Goal: Task Accomplishment & Management: Manage account settings

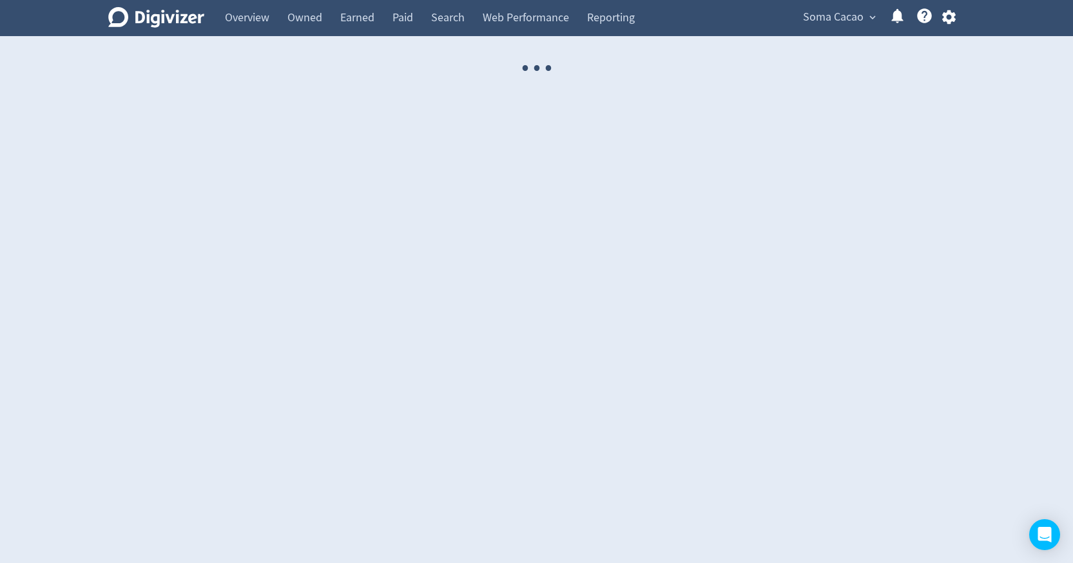
select select "USER"
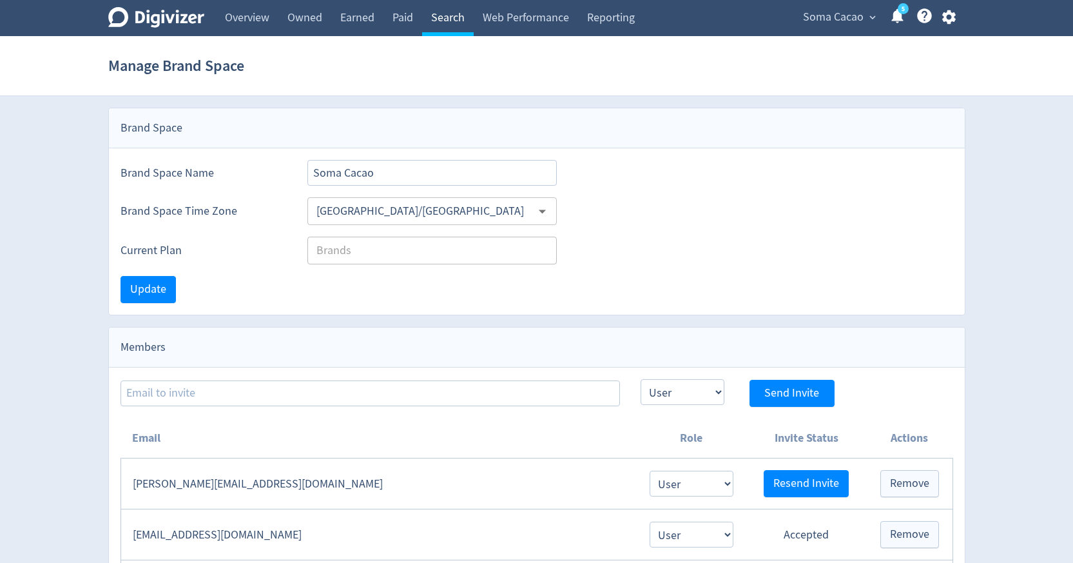
click at [426, 23] on link "Search" at bounding box center [448, 18] width 52 height 36
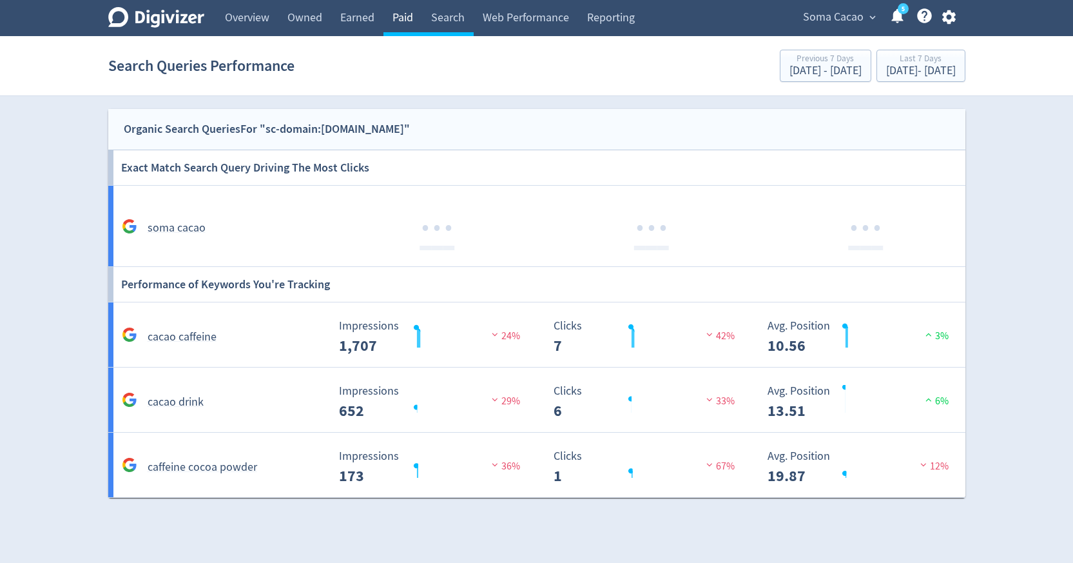
click at [407, 19] on link "Paid" at bounding box center [403, 18] width 39 height 36
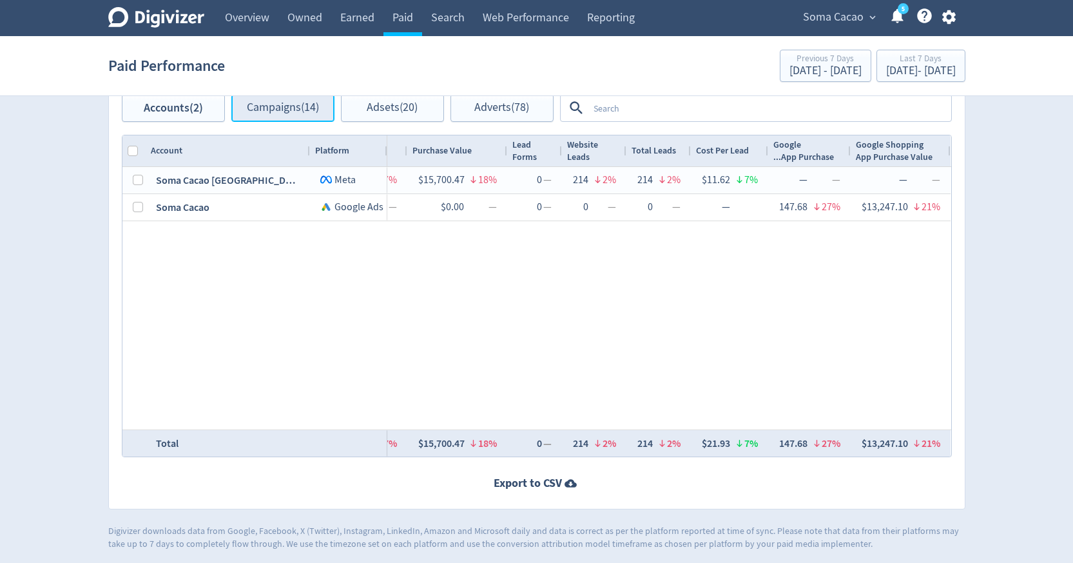
click at [311, 117] on button "Campaigns (14)" at bounding box center [282, 108] width 103 height 28
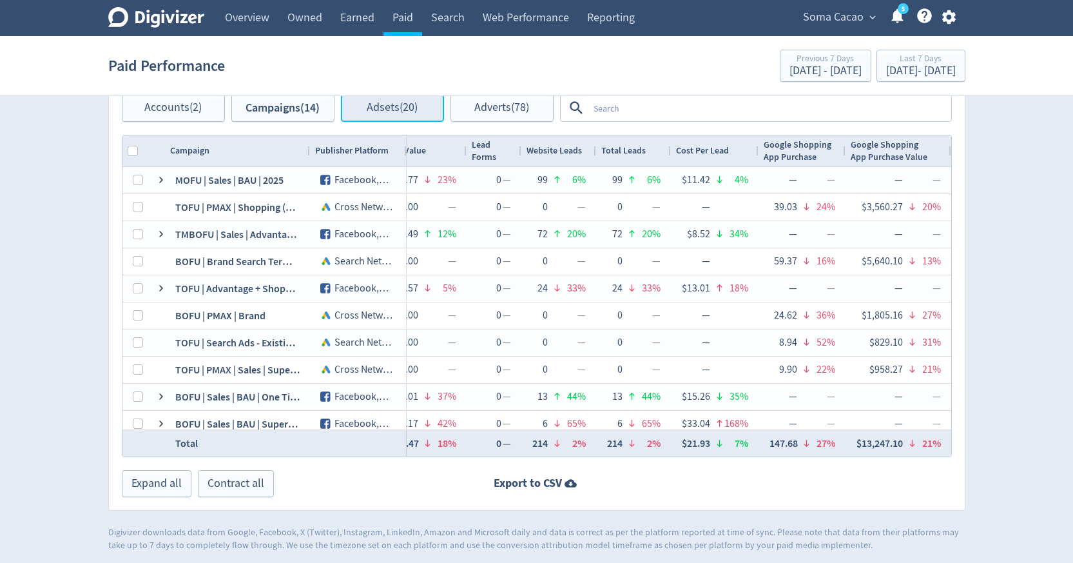
click at [413, 114] on span "Adsets (20)" at bounding box center [392, 108] width 51 height 12
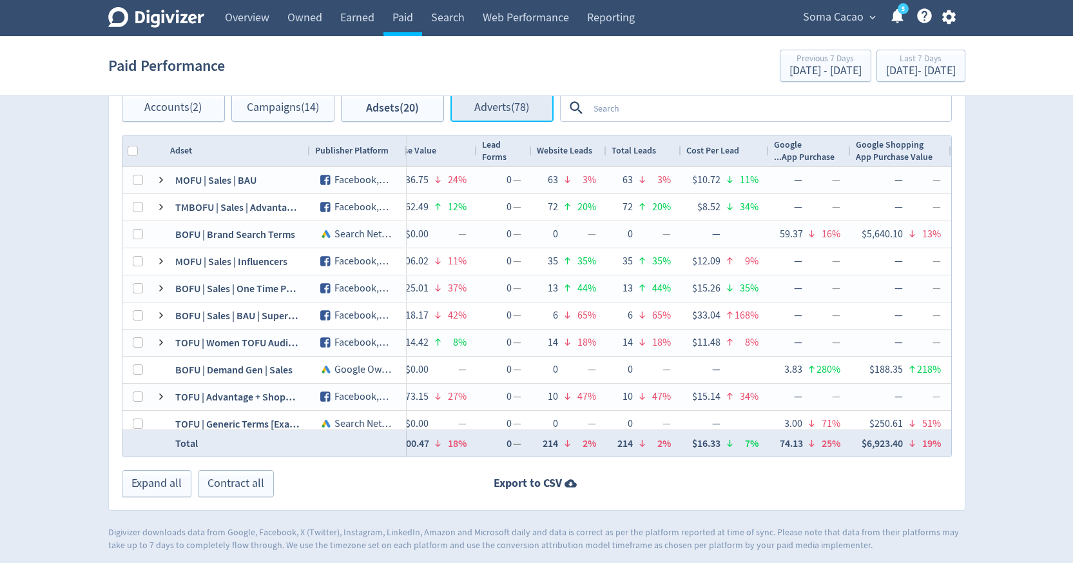
click at [513, 110] on span "Adverts (78)" at bounding box center [502, 108] width 55 height 12
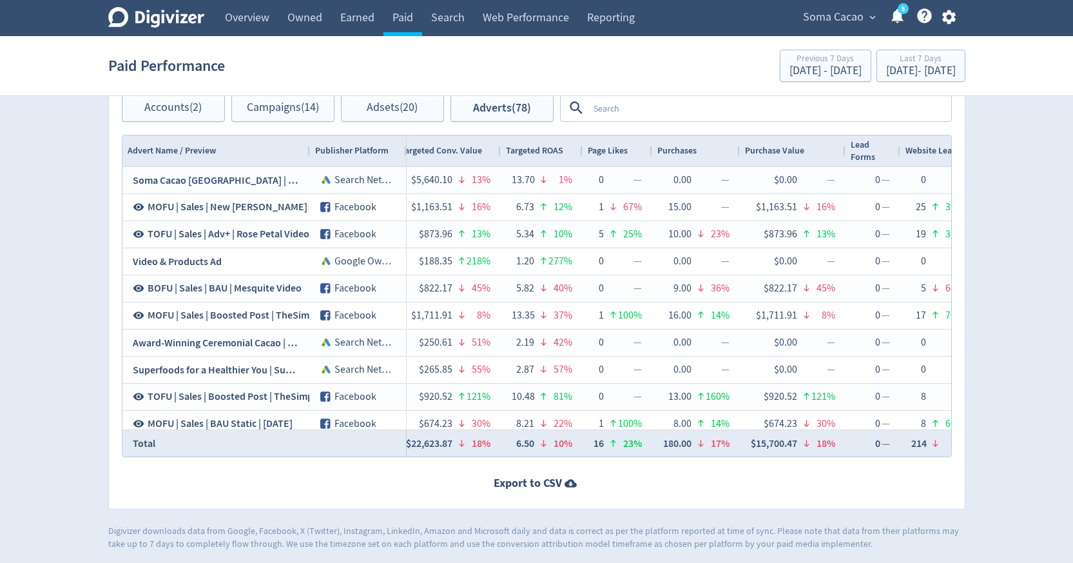
click at [843, 23] on span "Soma Cacao" at bounding box center [833, 17] width 61 height 21
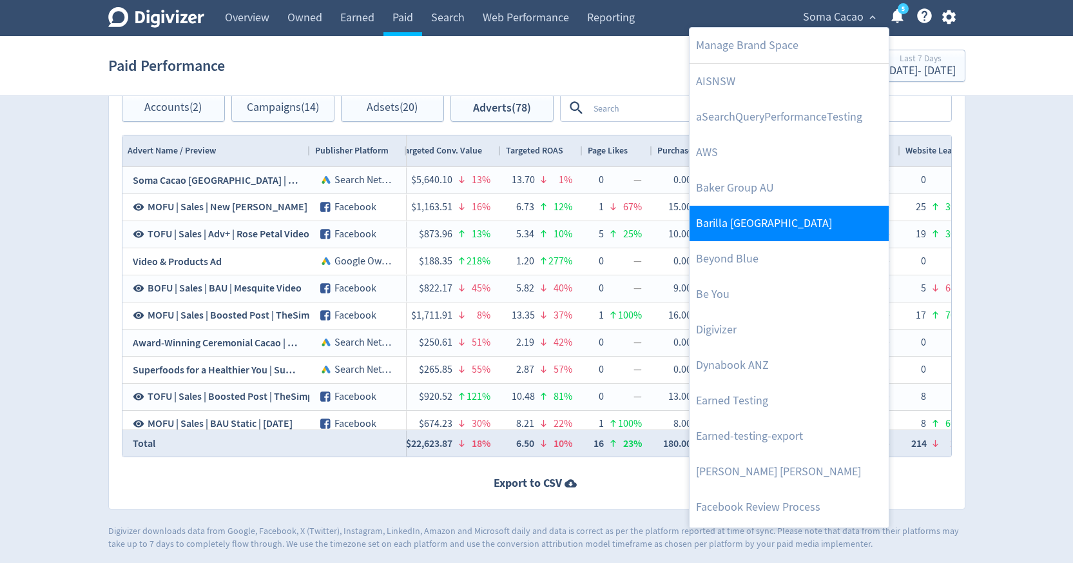
click at [727, 231] on link "Barilla [GEOGRAPHIC_DATA]" at bounding box center [789, 223] width 199 height 35
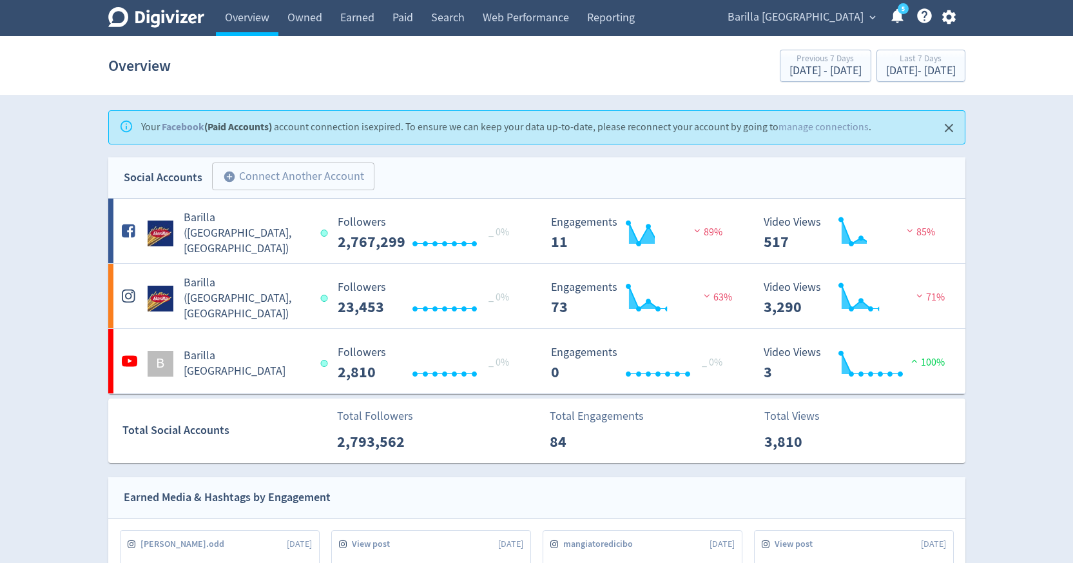
click at [837, 28] on div "Barilla [GEOGRAPHIC_DATA] expand_more 5 Help Center - Searchable support on usi…" at bounding box center [840, 18] width 252 height 36
click at [837, 21] on span "Barilla [GEOGRAPHIC_DATA]" at bounding box center [796, 17] width 136 height 21
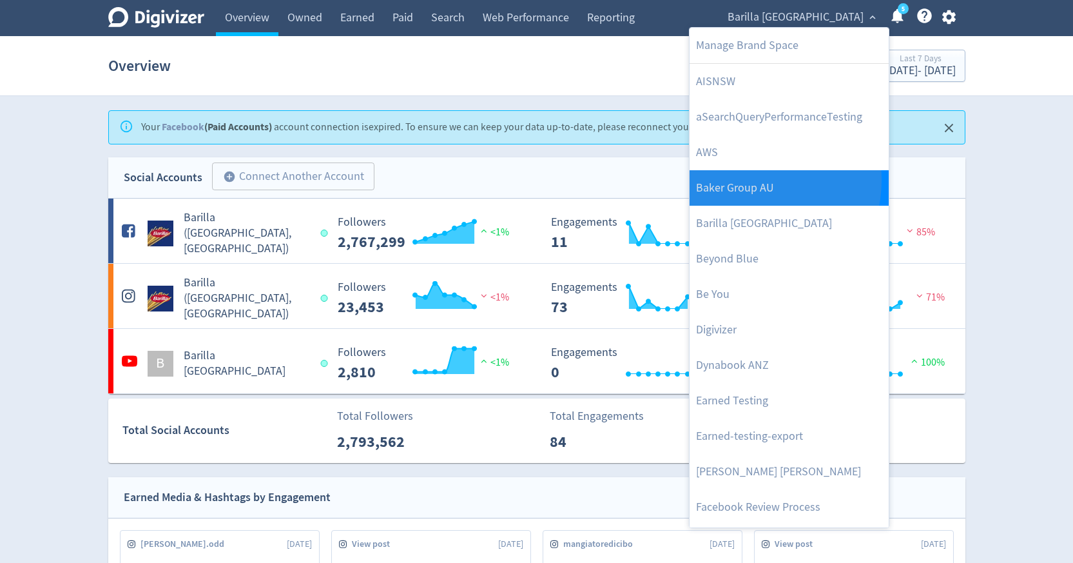
click at [741, 180] on link "Baker Group AU" at bounding box center [789, 187] width 199 height 35
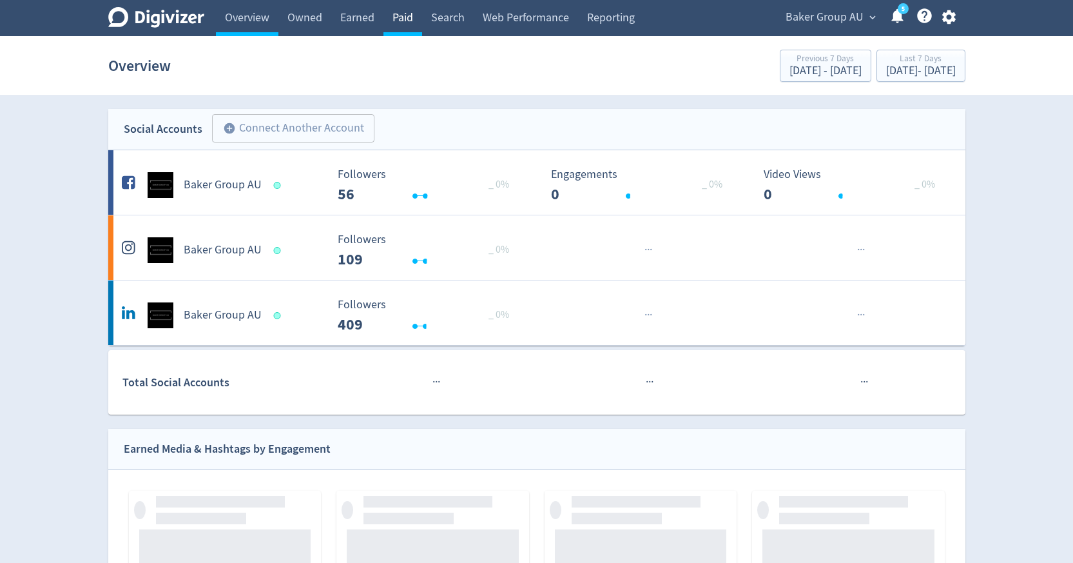
click at [401, 19] on link "Paid" at bounding box center [403, 18] width 39 height 36
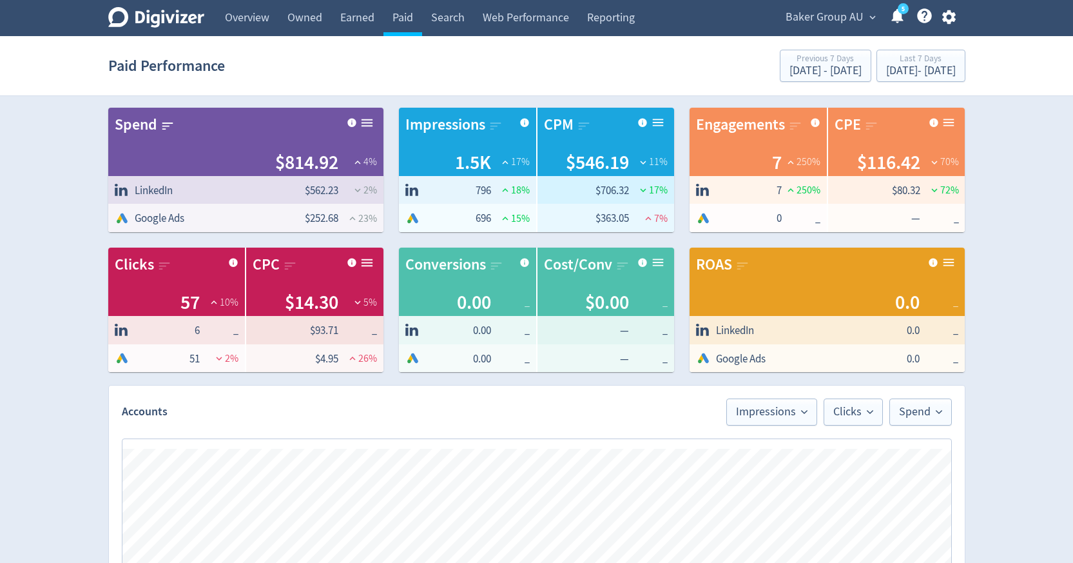
click at [831, 27] on div "[PERSON_NAME] Group AU expand_more 5 Help Center - Searchable support on using …" at bounding box center [869, 18] width 194 height 36
click at [829, 15] on span "Baker Group AU" at bounding box center [825, 17] width 78 height 21
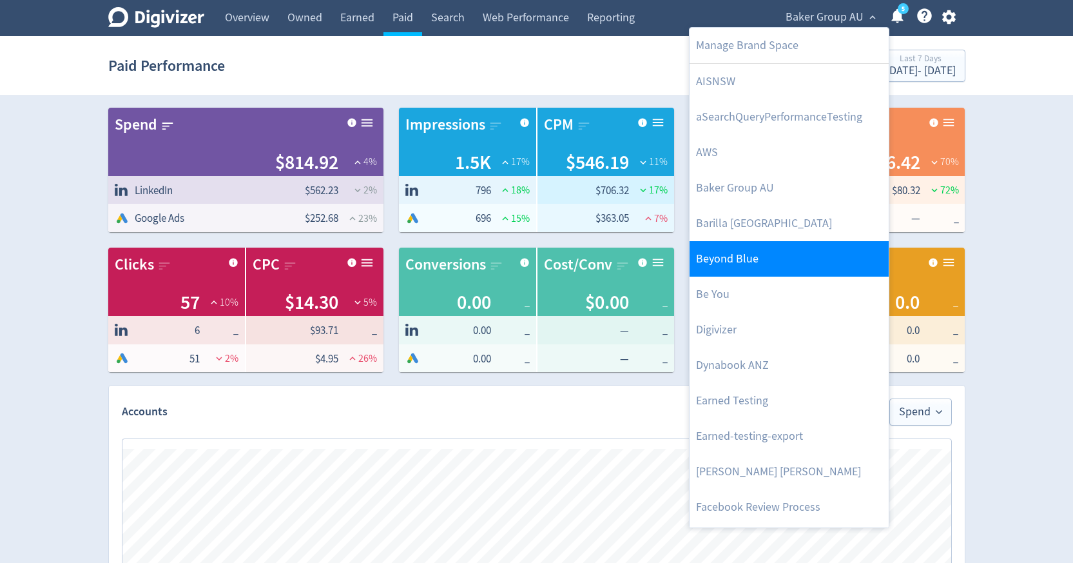
click at [758, 270] on link "Beyond Blue" at bounding box center [789, 258] width 199 height 35
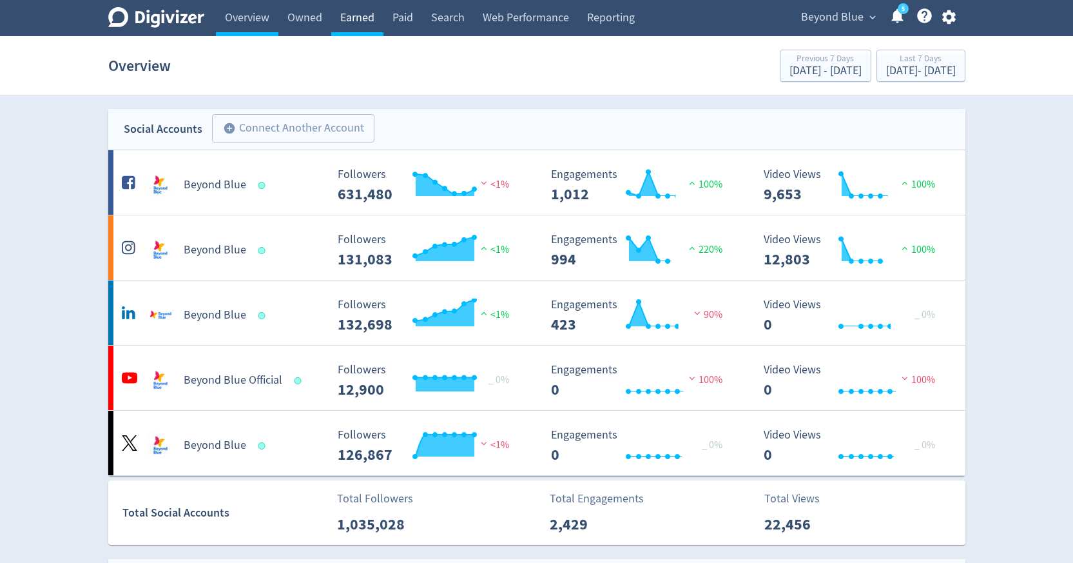
click at [357, 14] on link "Earned" at bounding box center [357, 18] width 52 height 36
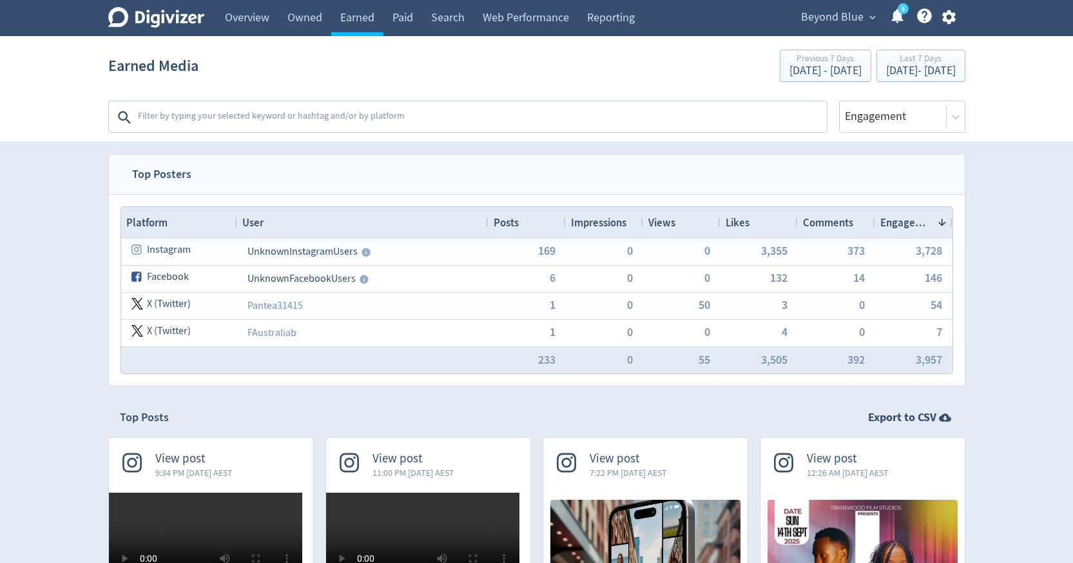
click at [391, 108] on textarea at bounding box center [481, 117] width 689 height 26
click at [842, 23] on span "Beyond Blue" at bounding box center [832, 17] width 63 height 21
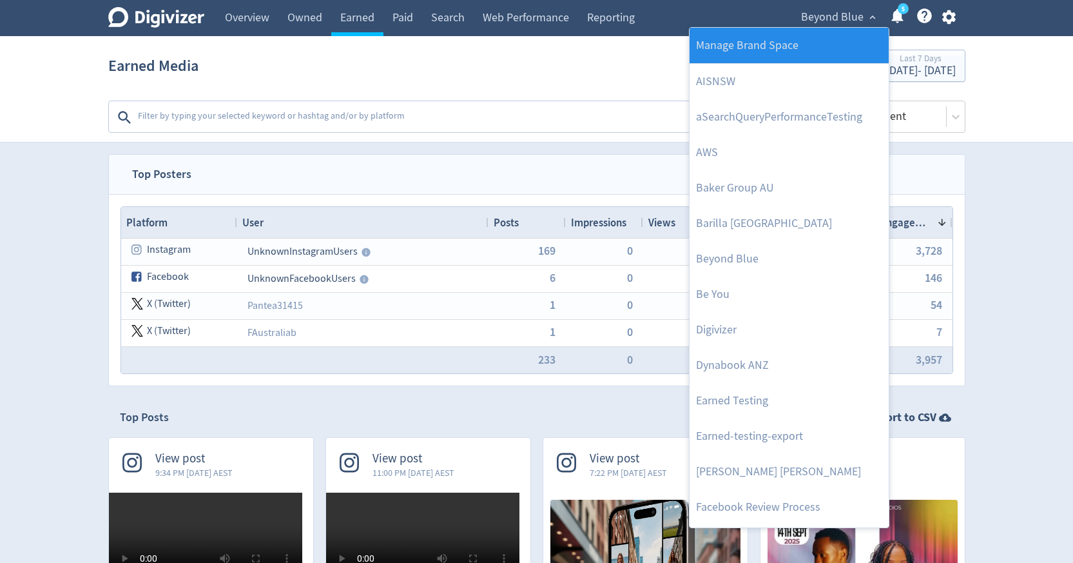
click at [823, 46] on link "Manage Brand Space" at bounding box center [789, 45] width 199 height 35
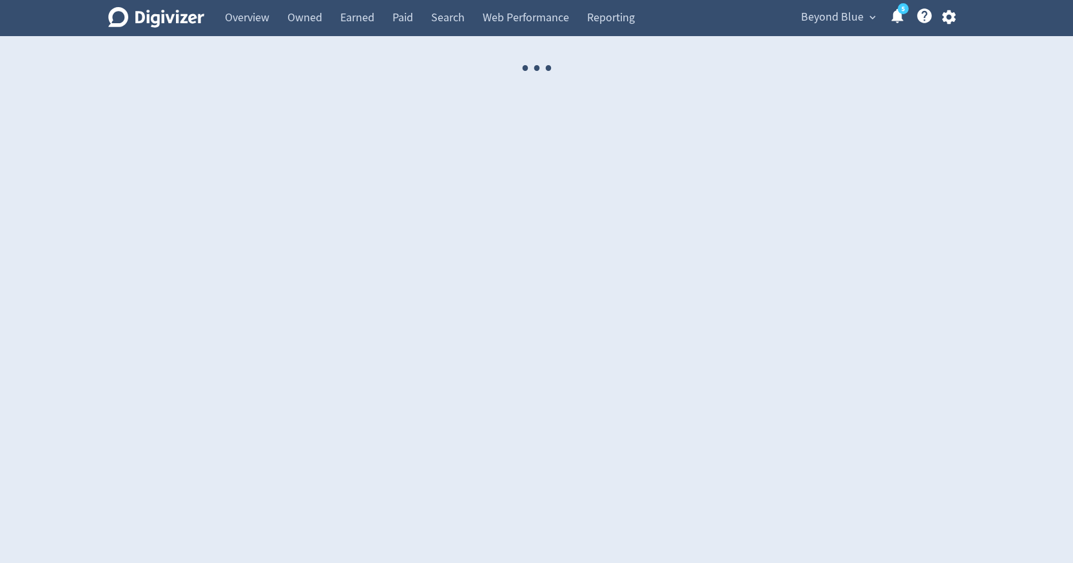
select select "USER"
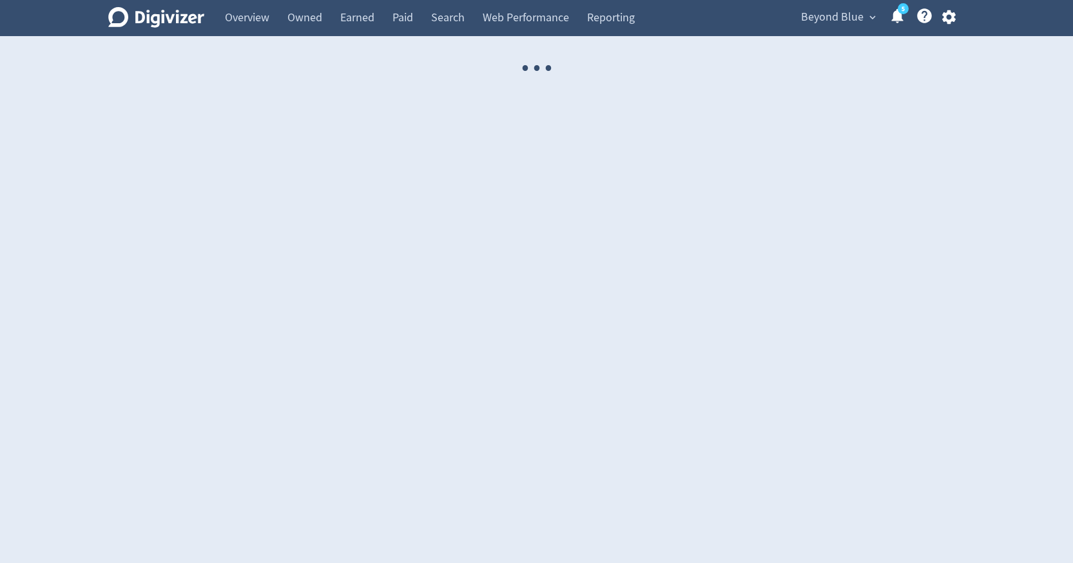
select select "USER"
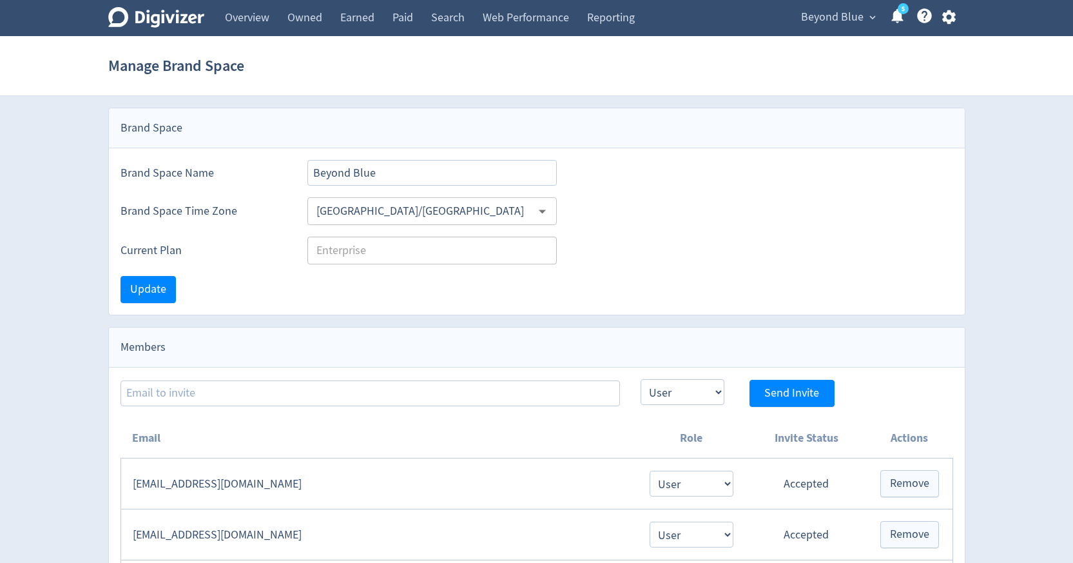
click at [832, 22] on span "Beyond Blue" at bounding box center [832, 17] width 63 height 21
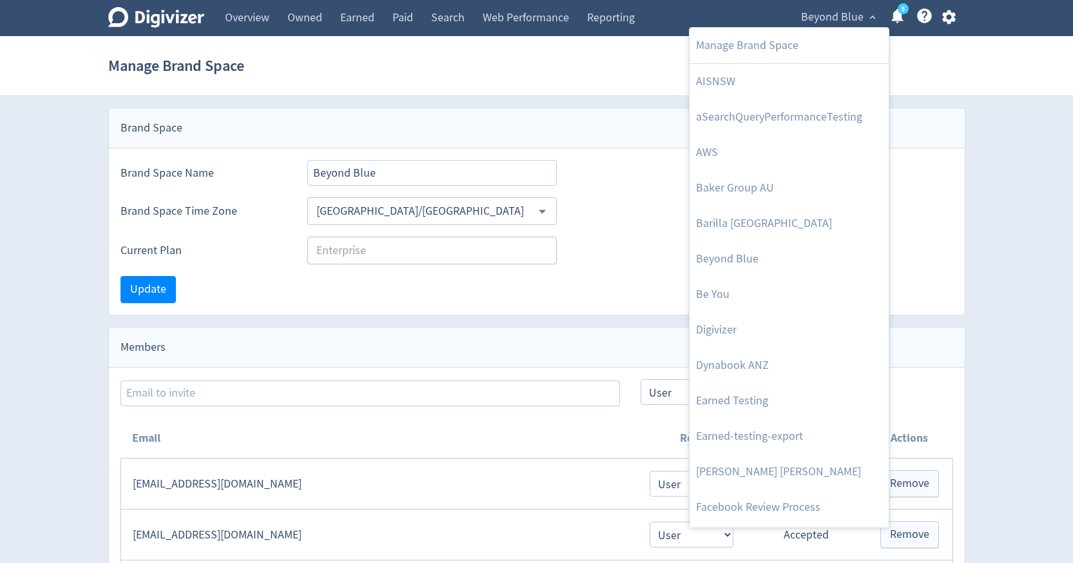
click at [950, 23] on div at bounding box center [536, 281] width 1073 height 563
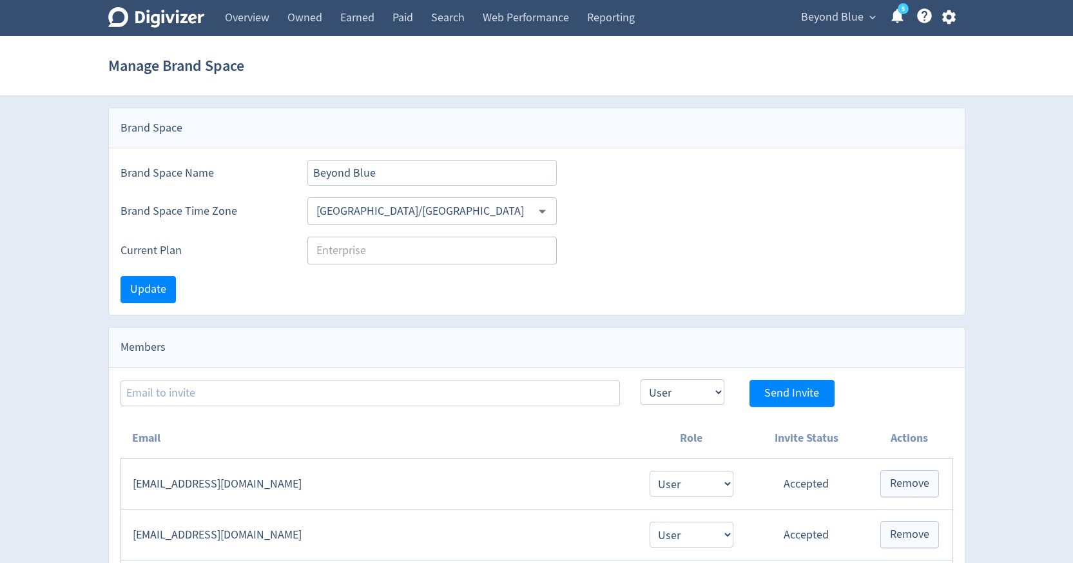
click at [950, 20] on icon "button" at bounding box center [950, 17] width 14 height 14
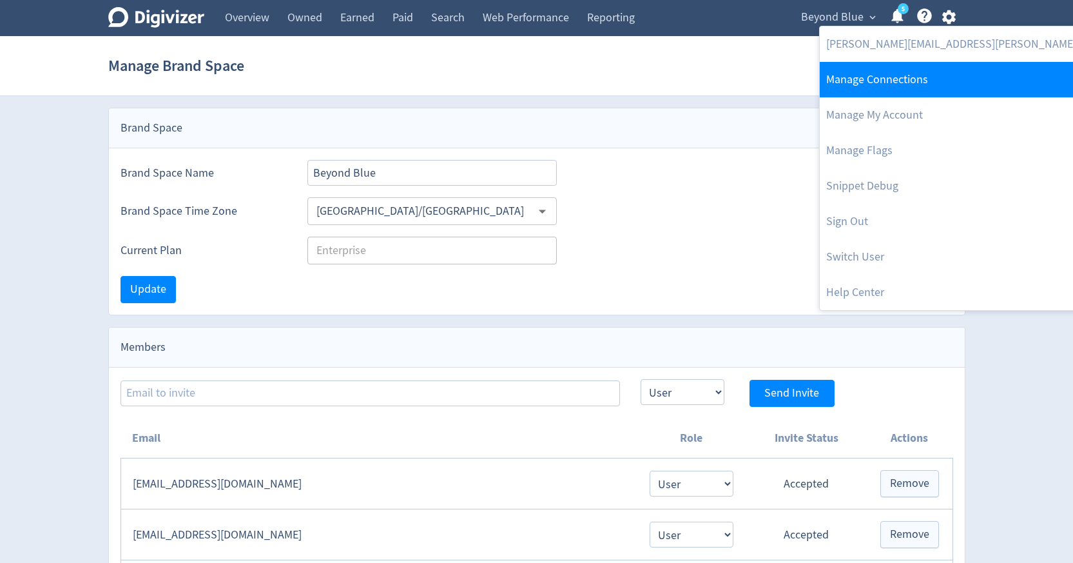
click at [914, 75] on link "Manage Connections" at bounding box center [992, 79] width 344 height 35
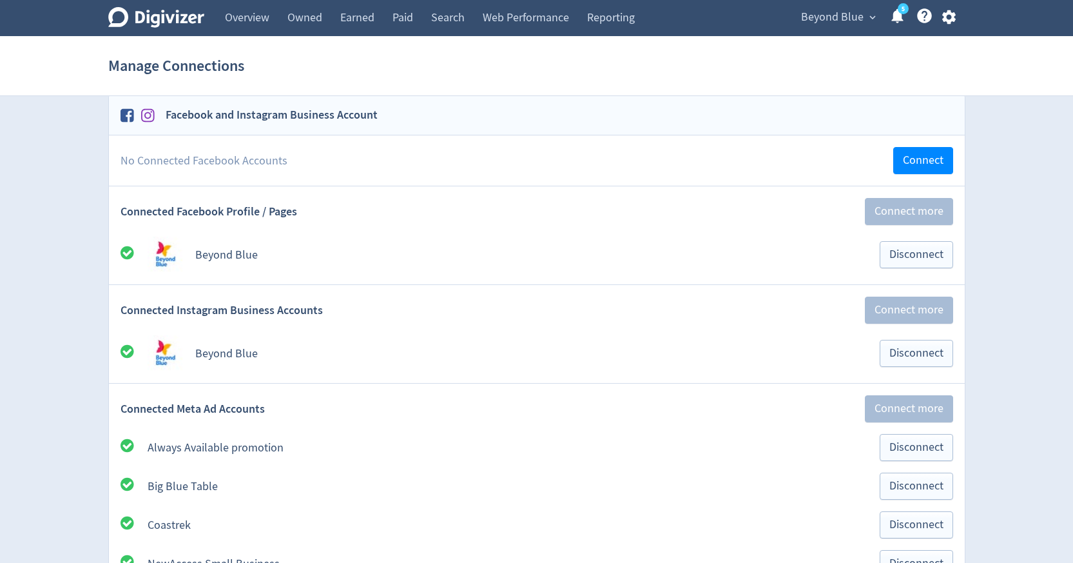
scroll to position [83, 0]
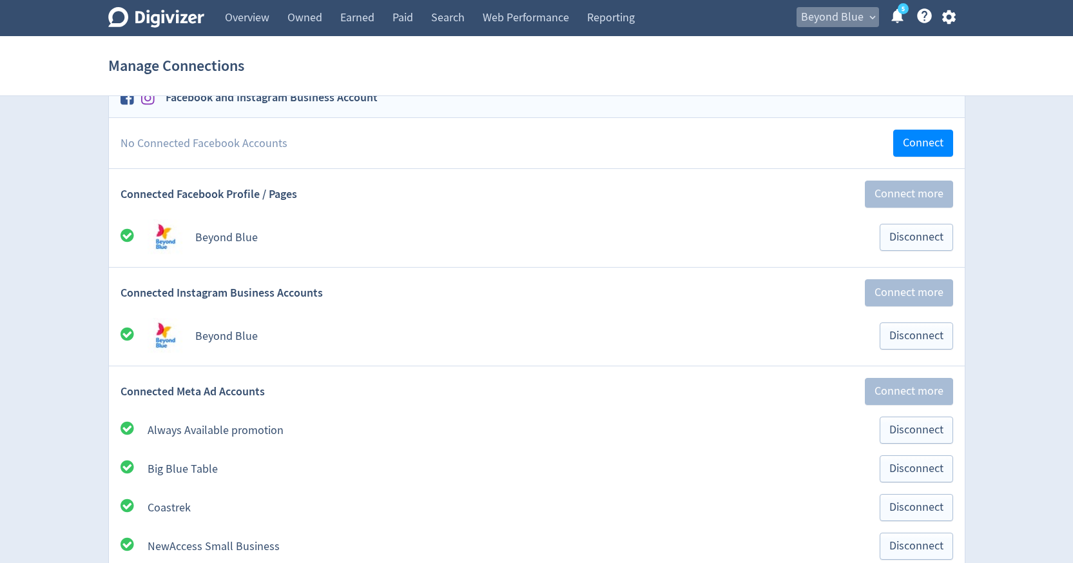
click at [867, 15] on span "expand_more" at bounding box center [873, 18] width 12 height 12
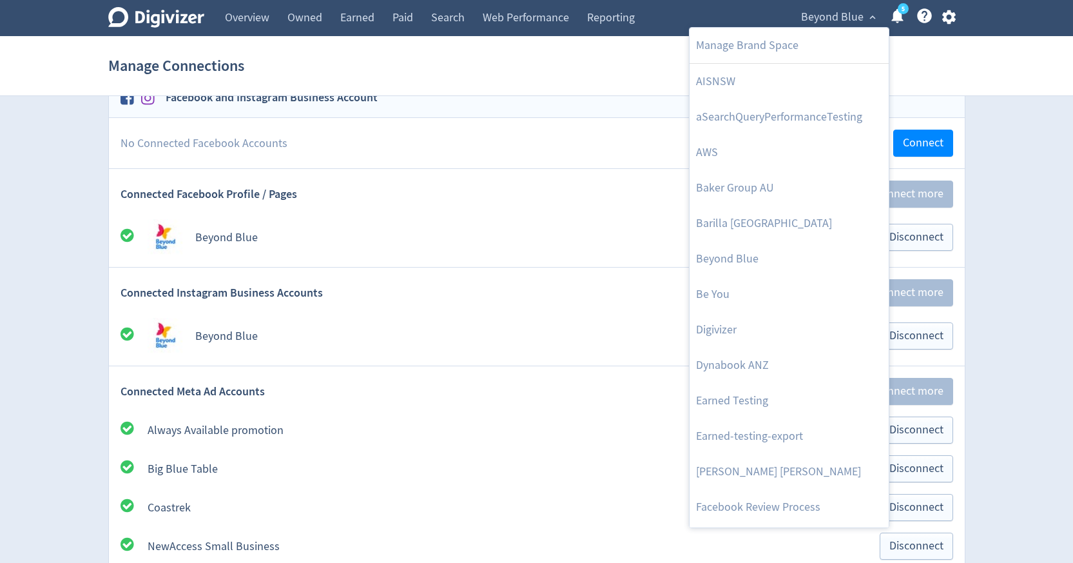
click at [231, 24] on div at bounding box center [536, 281] width 1073 height 563
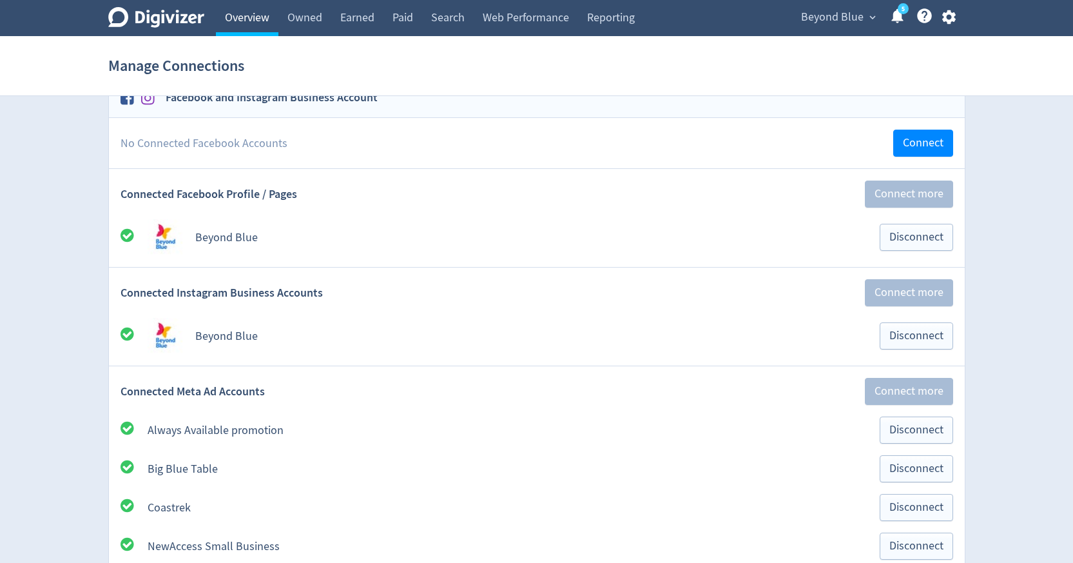
click at [237, 20] on link "Overview" at bounding box center [247, 18] width 63 height 36
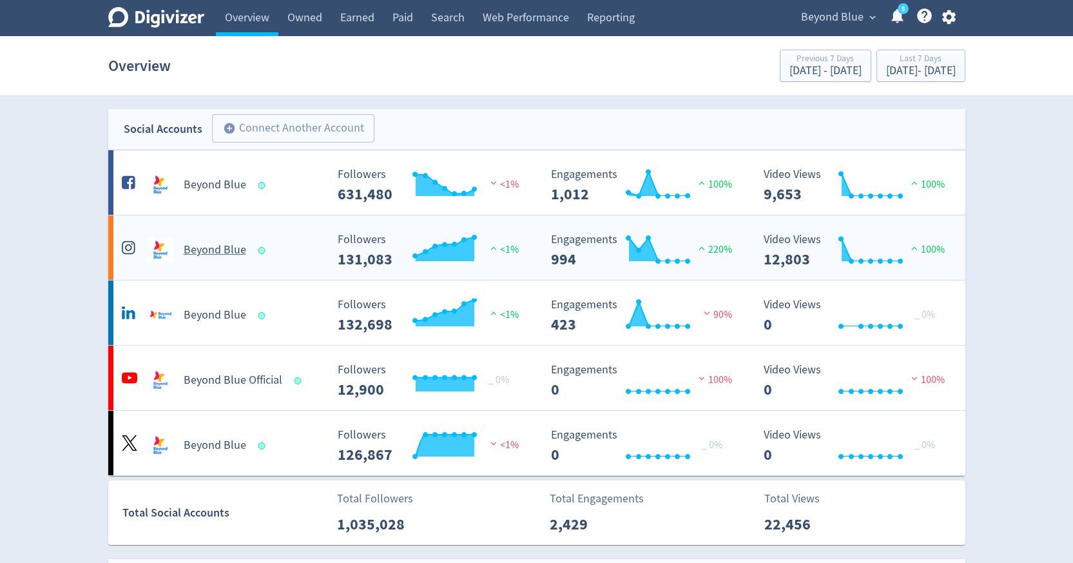
click at [220, 253] on h5 "Beyond Blue" at bounding box center [215, 249] width 63 height 15
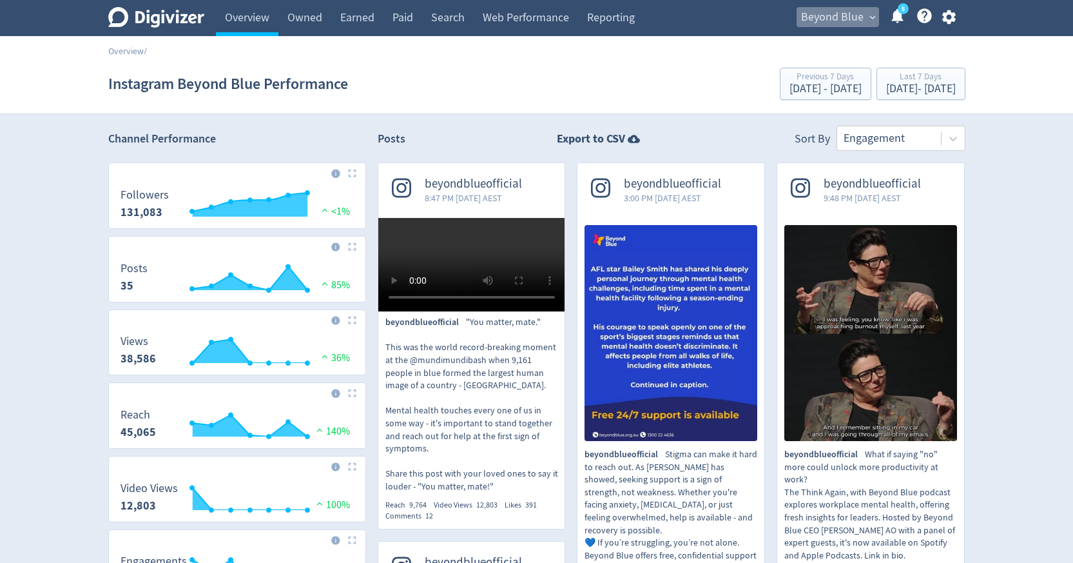
click at [850, 23] on span "Beyond Blue" at bounding box center [832, 17] width 63 height 21
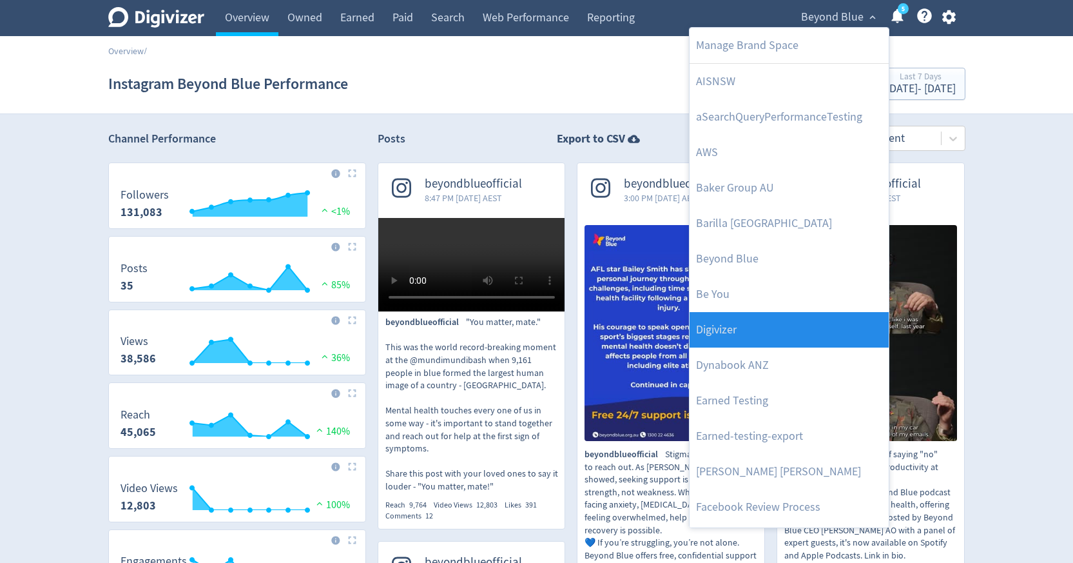
click at [794, 331] on link "Digivizer" at bounding box center [789, 329] width 199 height 35
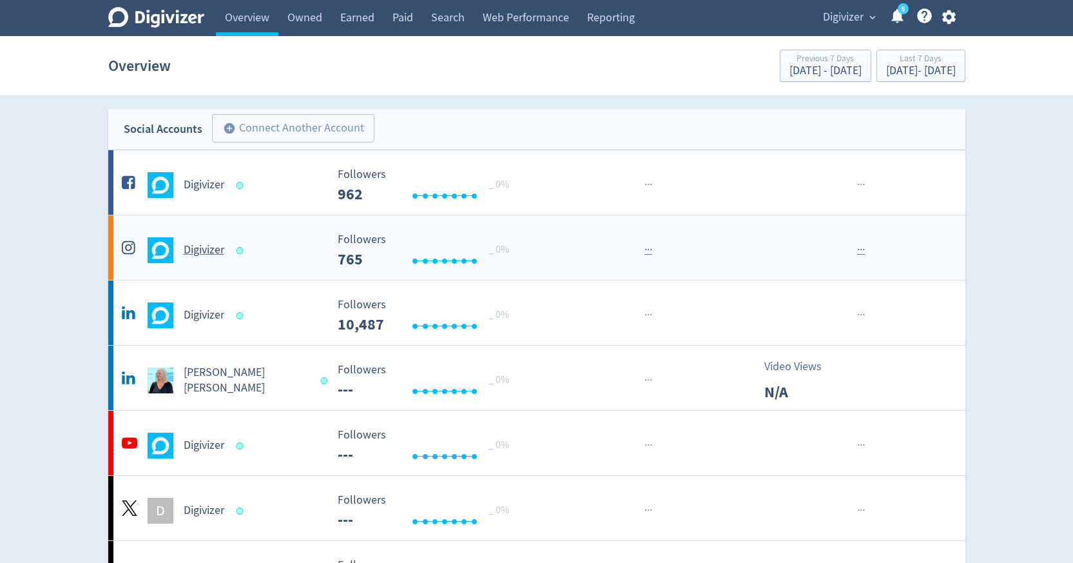
click at [204, 250] on h5 "Digivizer" at bounding box center [204, 249] width 41 height 15
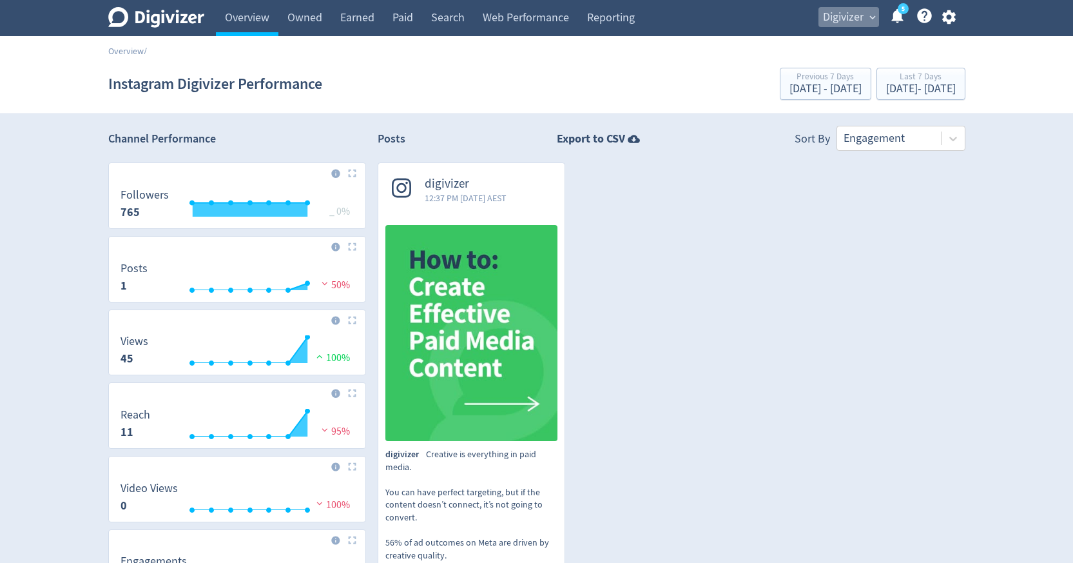
click at [878, 12] on button "Digivizer expand_more" at bounding box center [849, 17] width 61 height 21
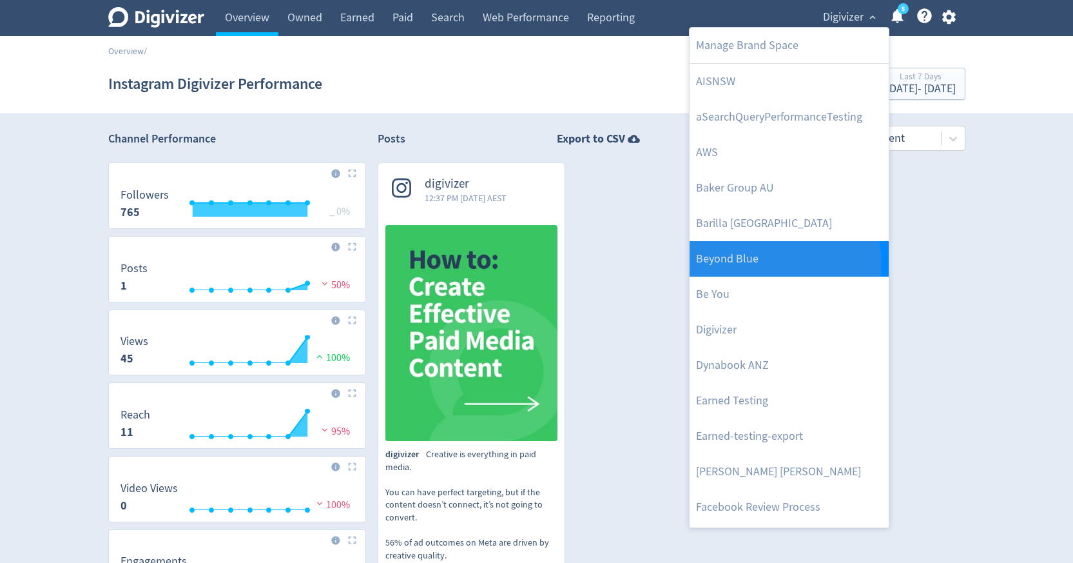
click at [781, 264] on link "Beyond Blue" at bounding box center [789, 258] width 199 height 35
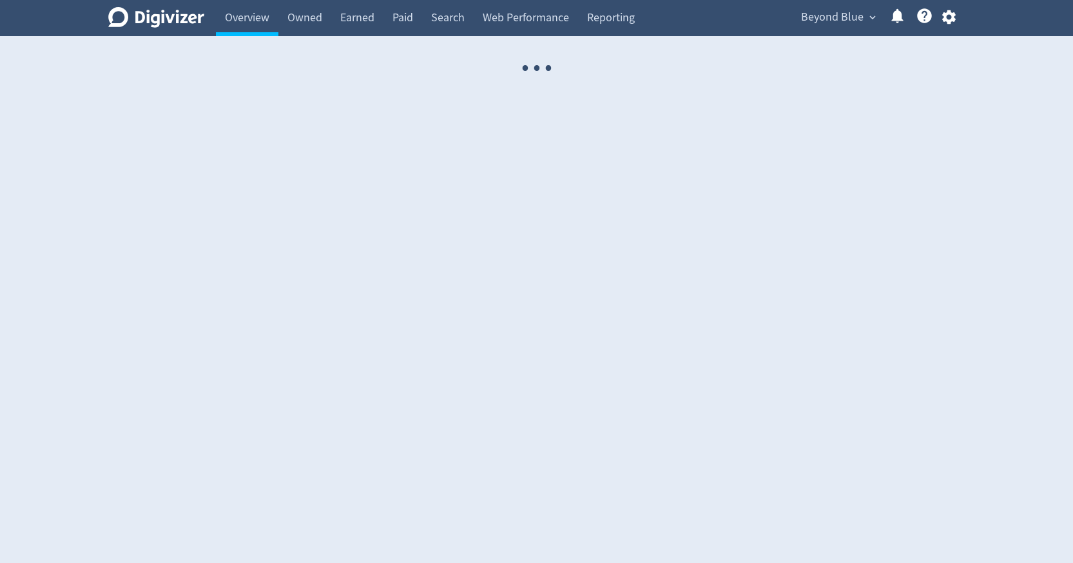
click at [946, 20] on icon "button" at bounding box center [950, 17] width 14 height 14
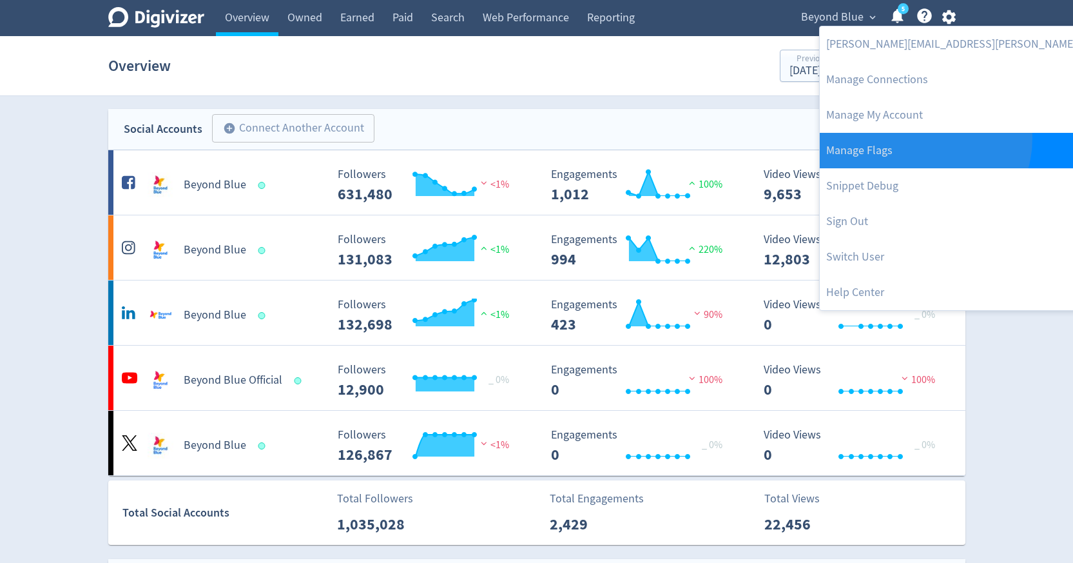
click at [924, 139] on link "Manage Flags" at bounding box center [992, 150] width 344 height 35
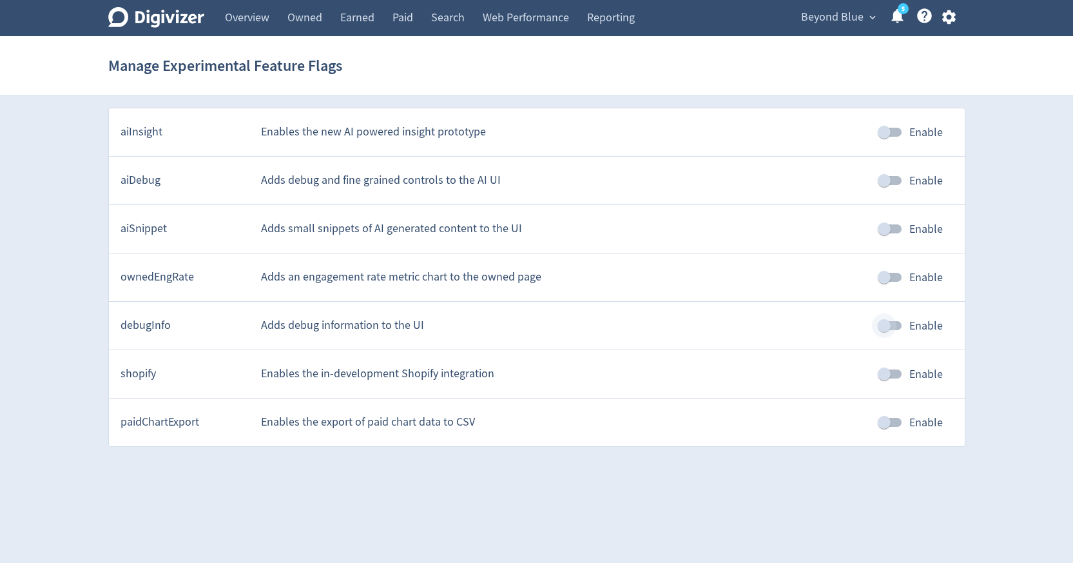
click at [890, 326] on input "Enable" at bounding box center [884, 325] width 73 height 24
checkbox input "true"
click at [861, 23] on span "Beyond Blue" at bounding box center [832, 17] width 63 height 21
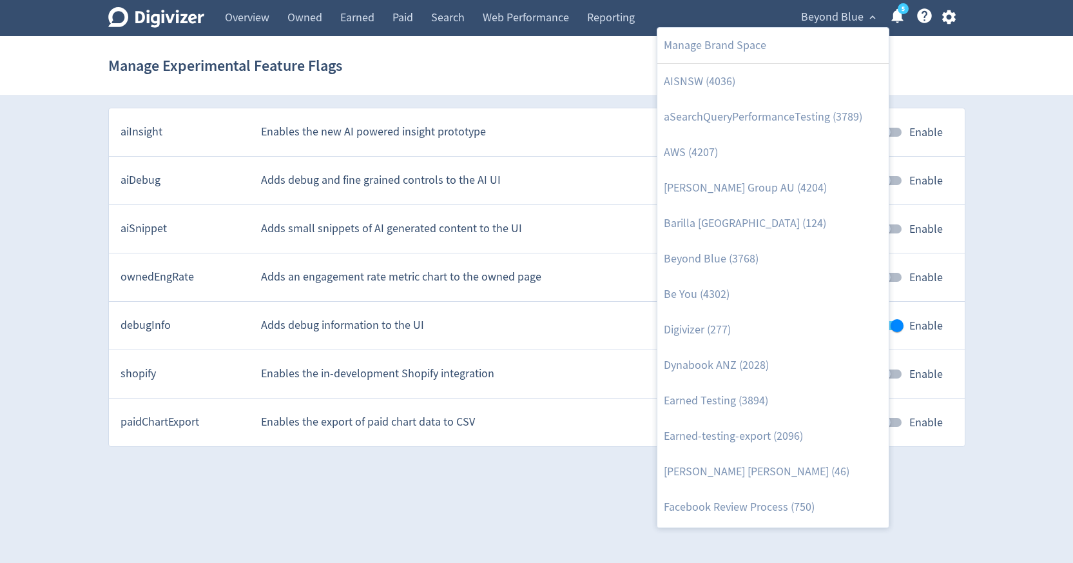
click at [954, 19] on div at bounding box center [536, 281] width 1073 height 563
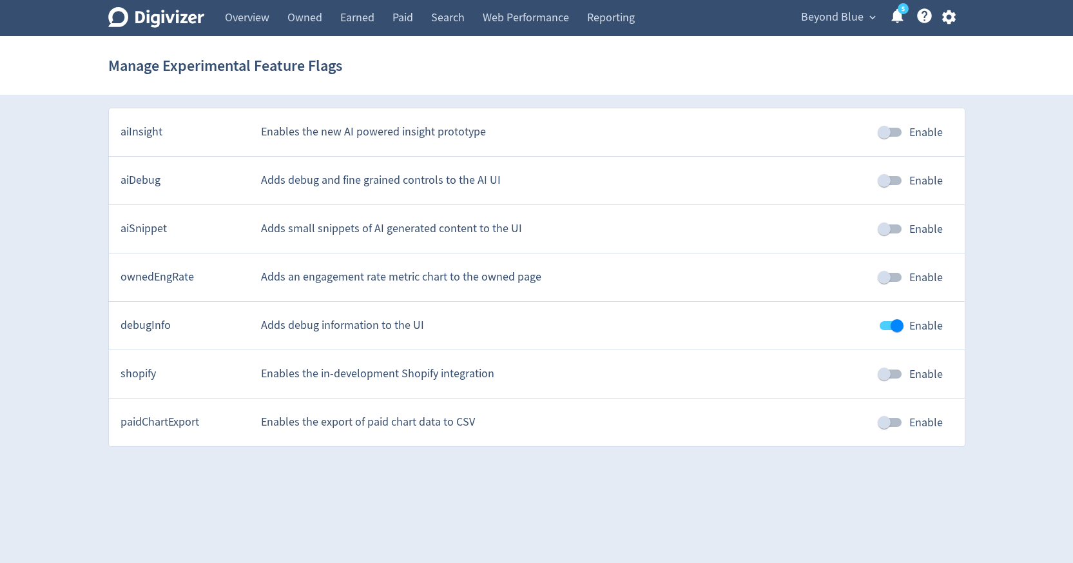
click at [952, 19] on icon "button" at bounding box center [950, 17] width 14 height 14
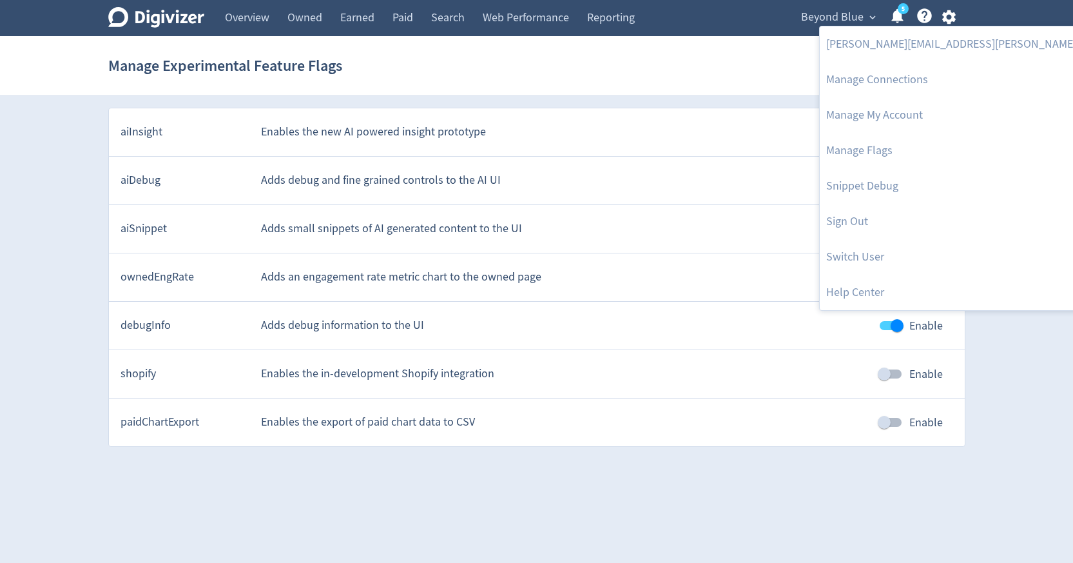
click at [990, 66] on div at bounding box center [536, 281] width 1073 height 563
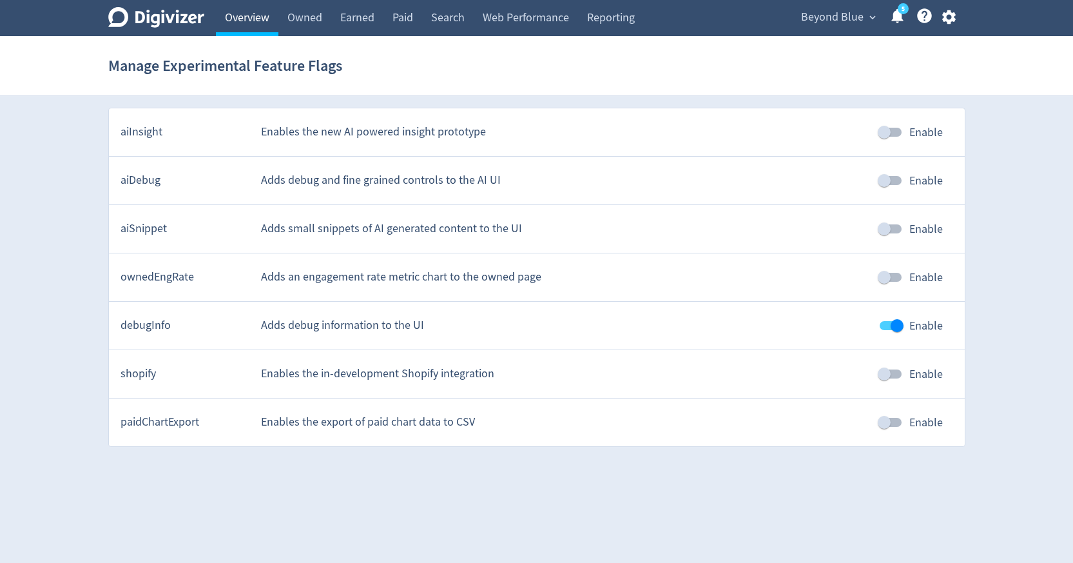
click at [251, 19] on link "Overview" at bounding box center [247, 18] width 63 height 36
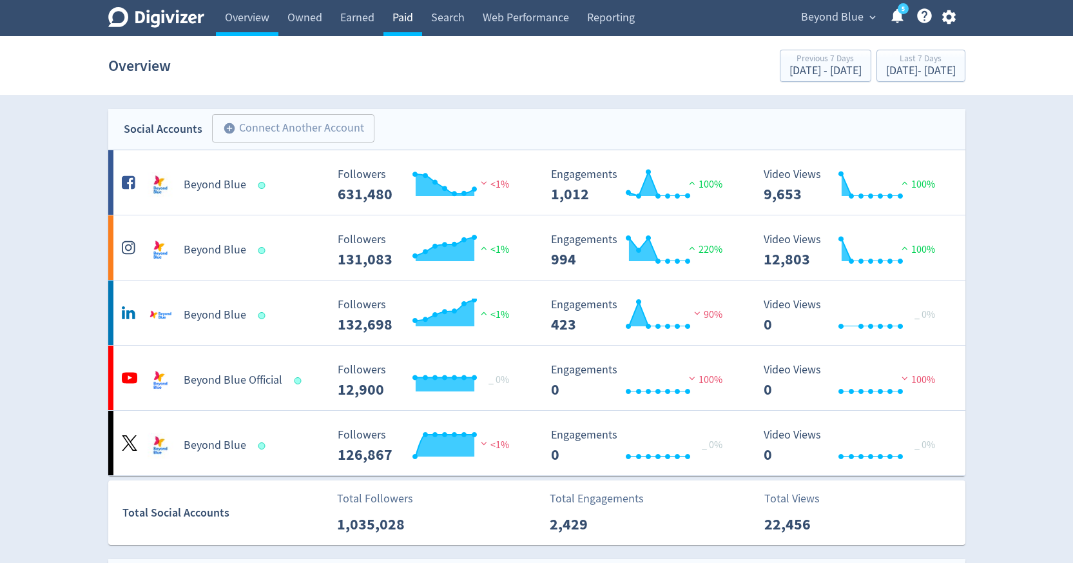
click at [400, 25] on link "Paid" at bounding box center [403, 18] width 39 height 36
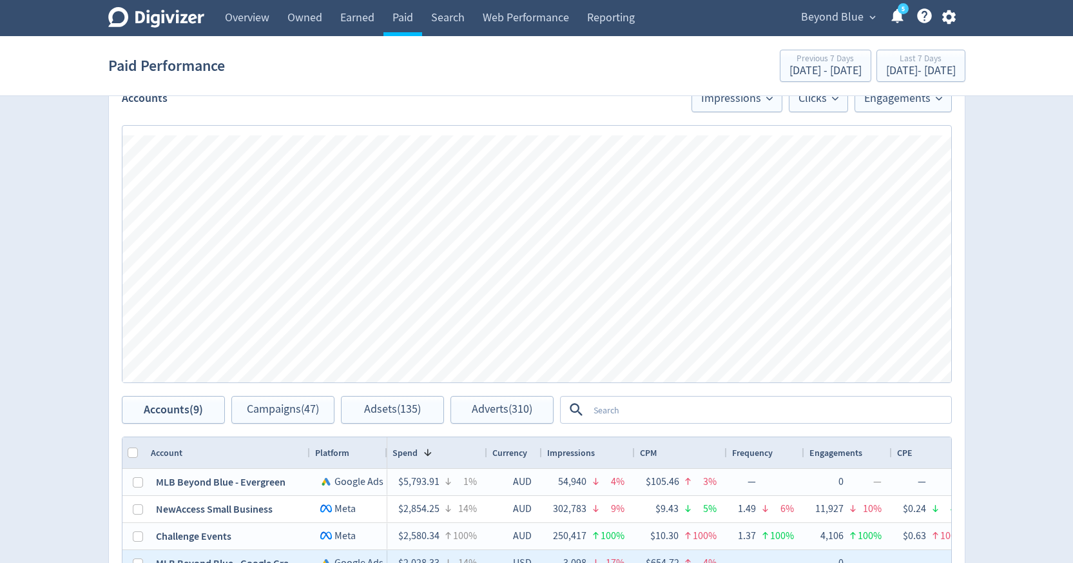
scroll to position [437, 0]
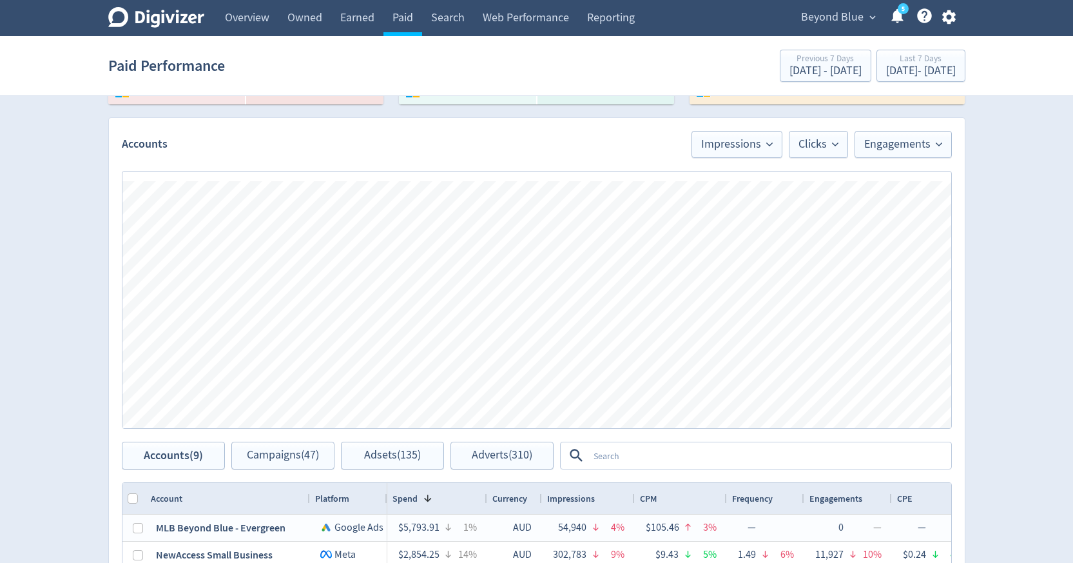
click at [839, 14] on span "Beyond Blue" at bounding box center [832, 17] width 63 height 21
